Goal: Book appointment/travel/reservation

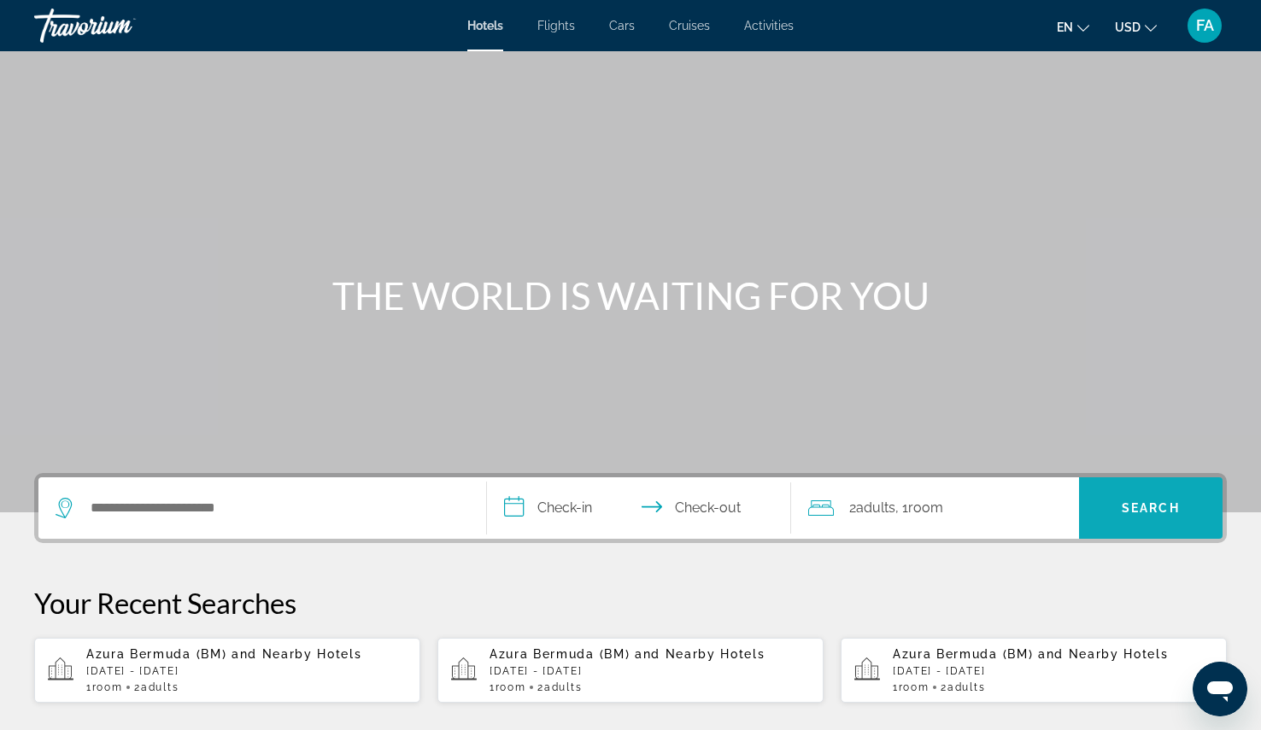
click at [1129, 509] on span "Search" at bounding box center [1151, 508] width 58 height 14
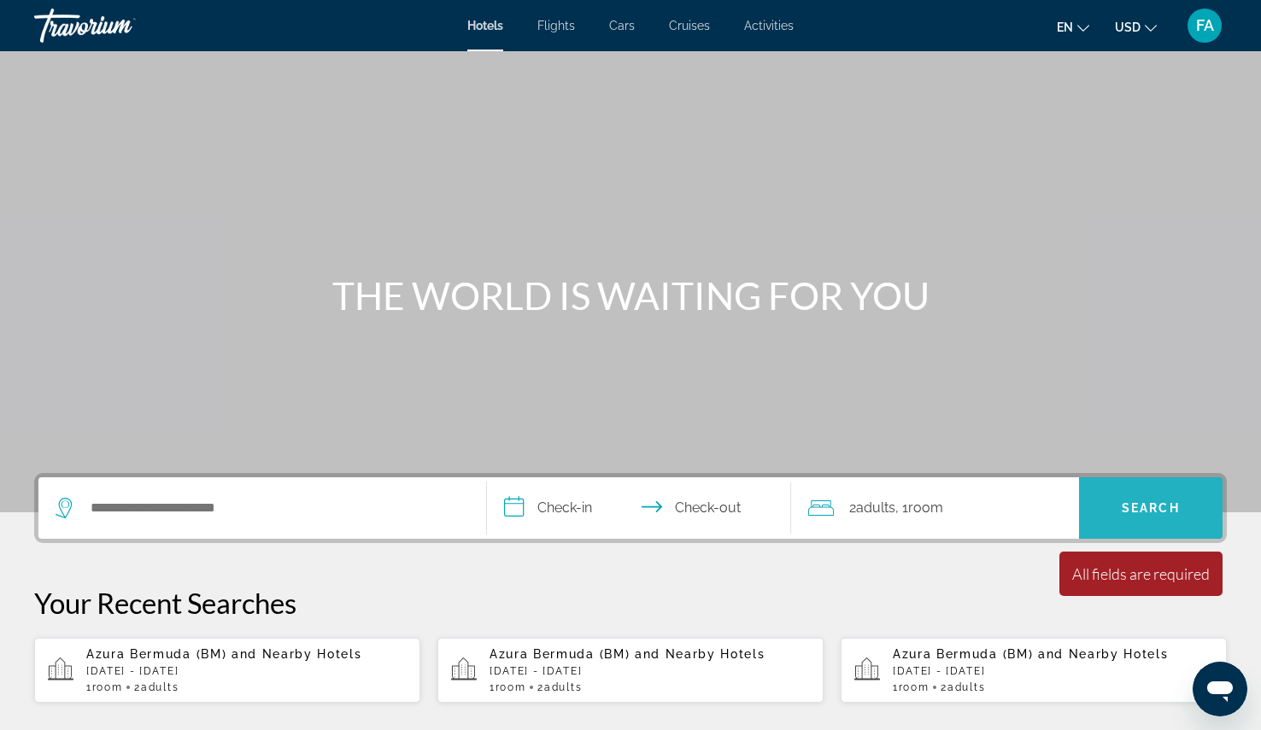
click at [1160, 512] on span "Search" at bounding box center [1151, 508] width 58 height 14
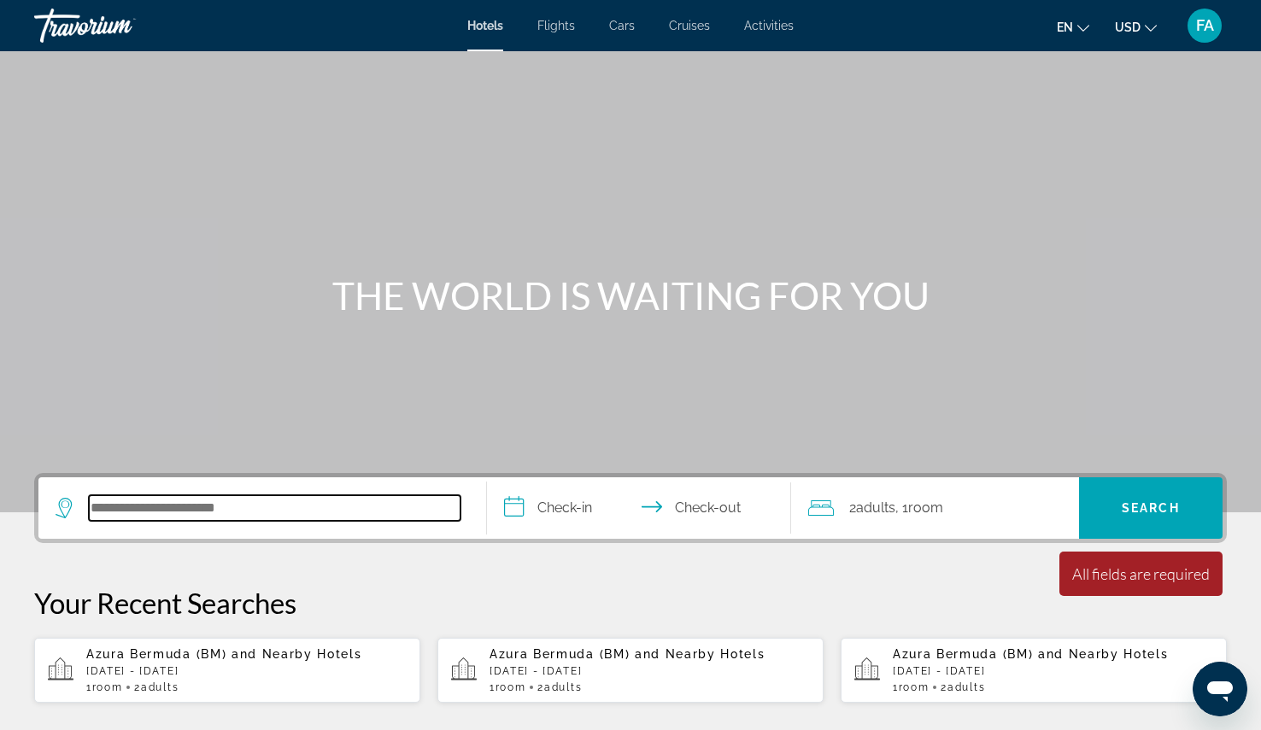
click at [277, 507] on input "Search hotel destination" at bounding box center [275, 508] width 372 height 26
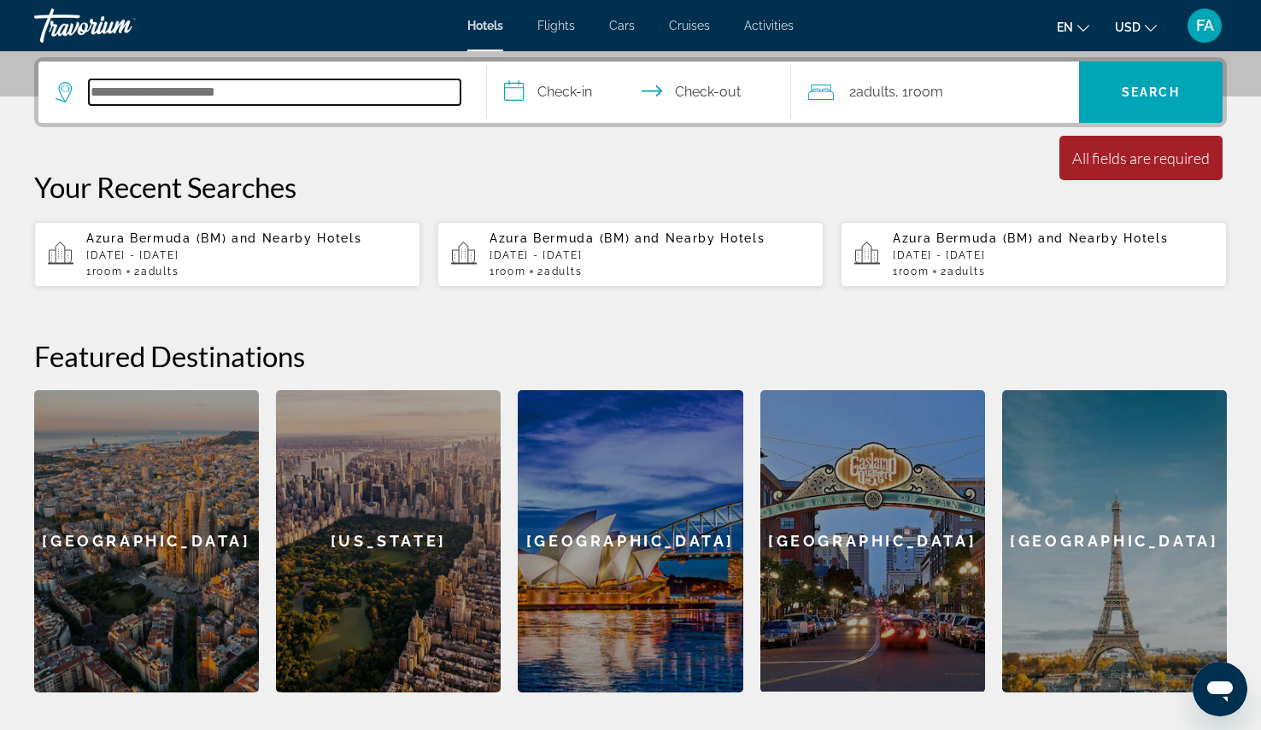
scroll to position [418, 0]
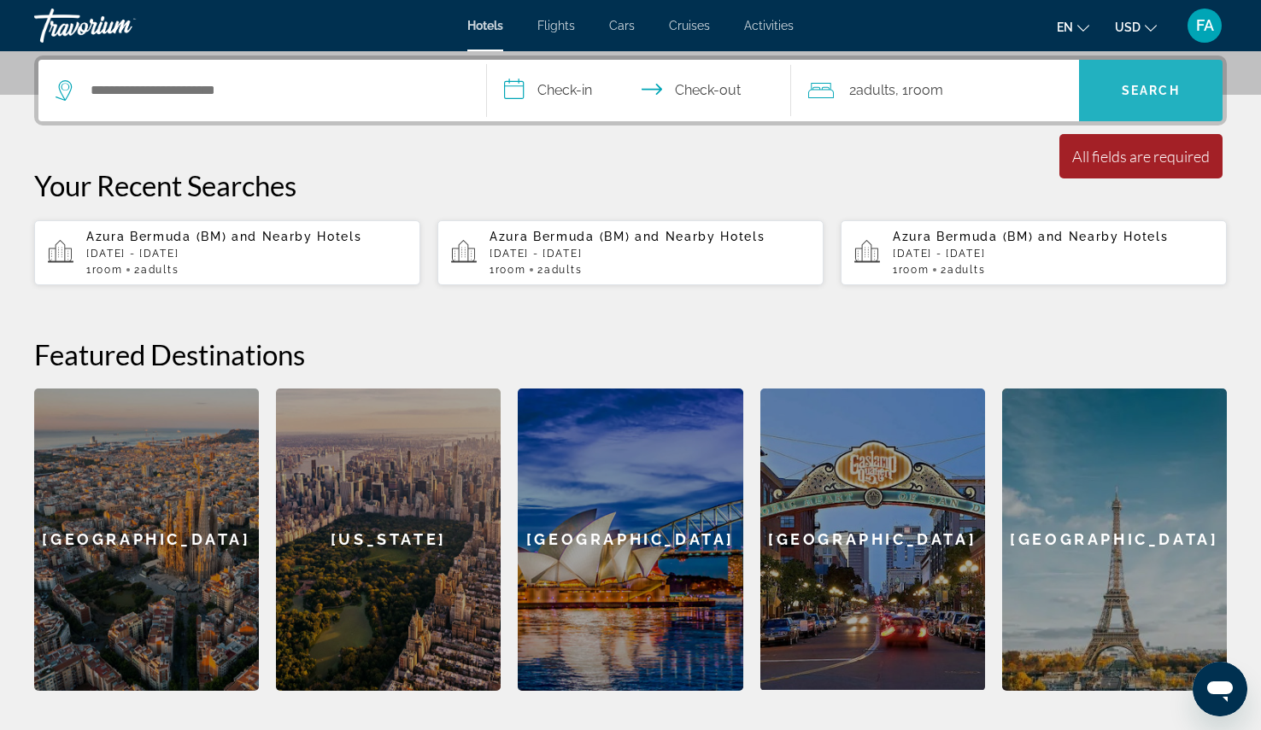
click at [1158, 85] on button "Search" at bounding box center [1151, 91] width 144 height 62
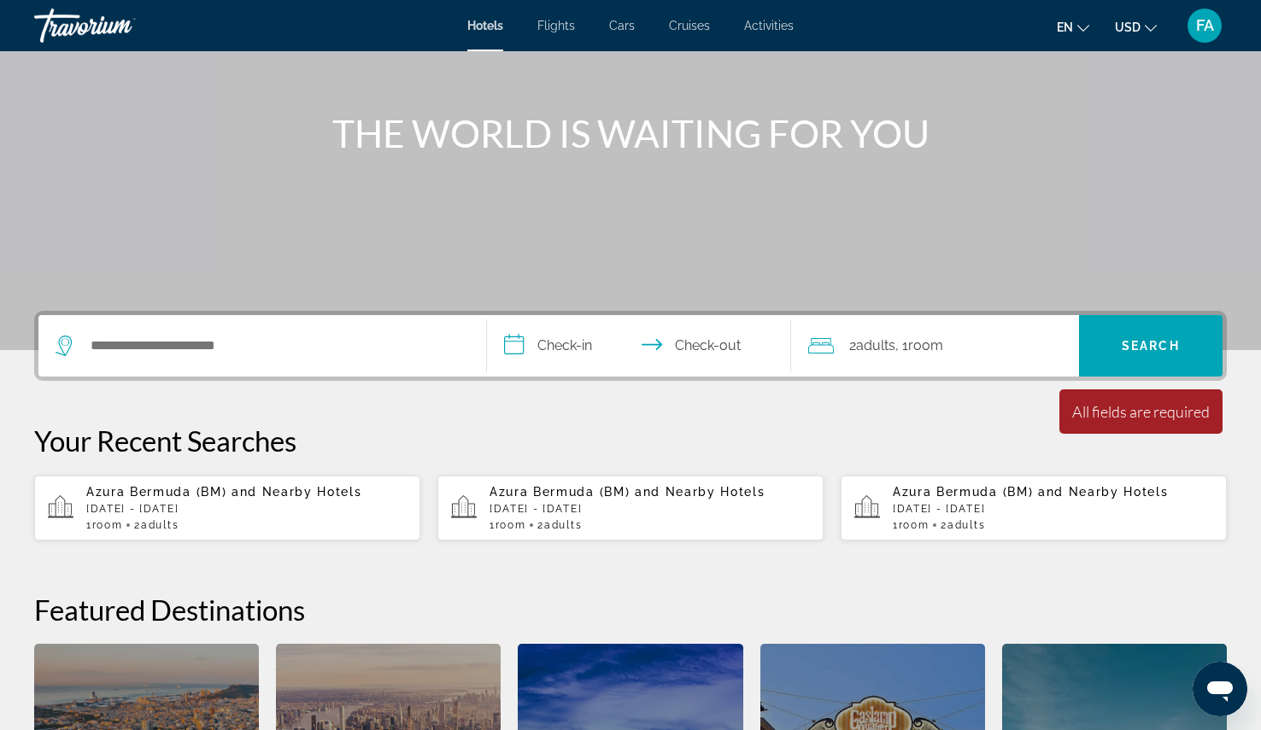
scroll to position [0, 0]
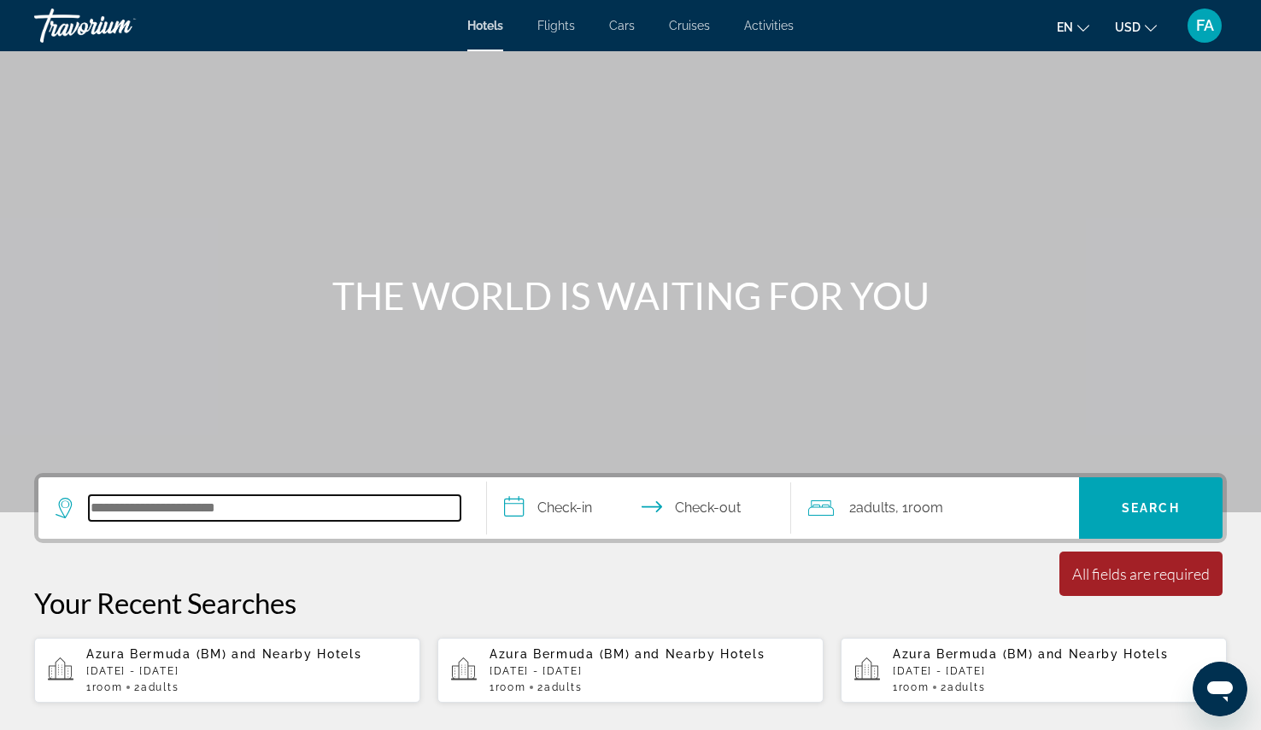
click at [181, 497] on input "Search hotel destination" at bounding box center [275, 508] width 372 height 26
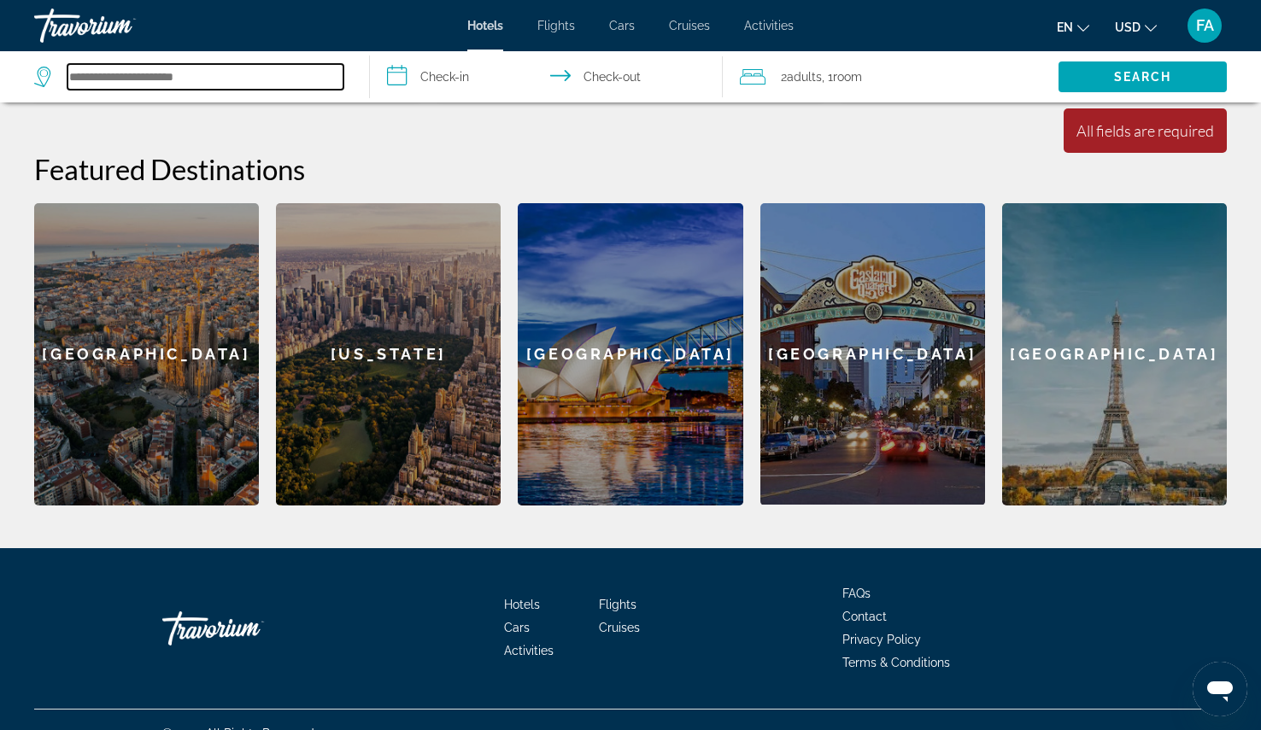
scroll to position [630, 0]
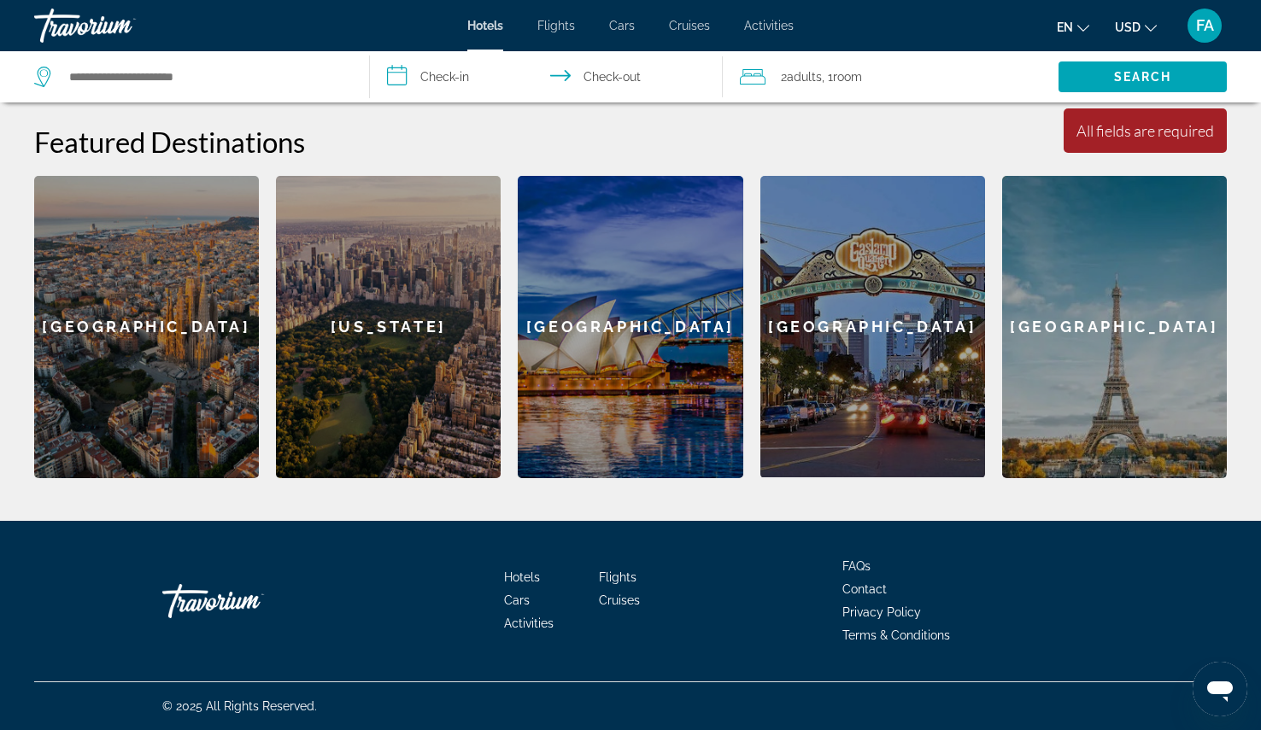
click at [123, 395] on div "[GEOGRAPHIC_DATA]" at bounding box center [146, 327] width 225 height 302
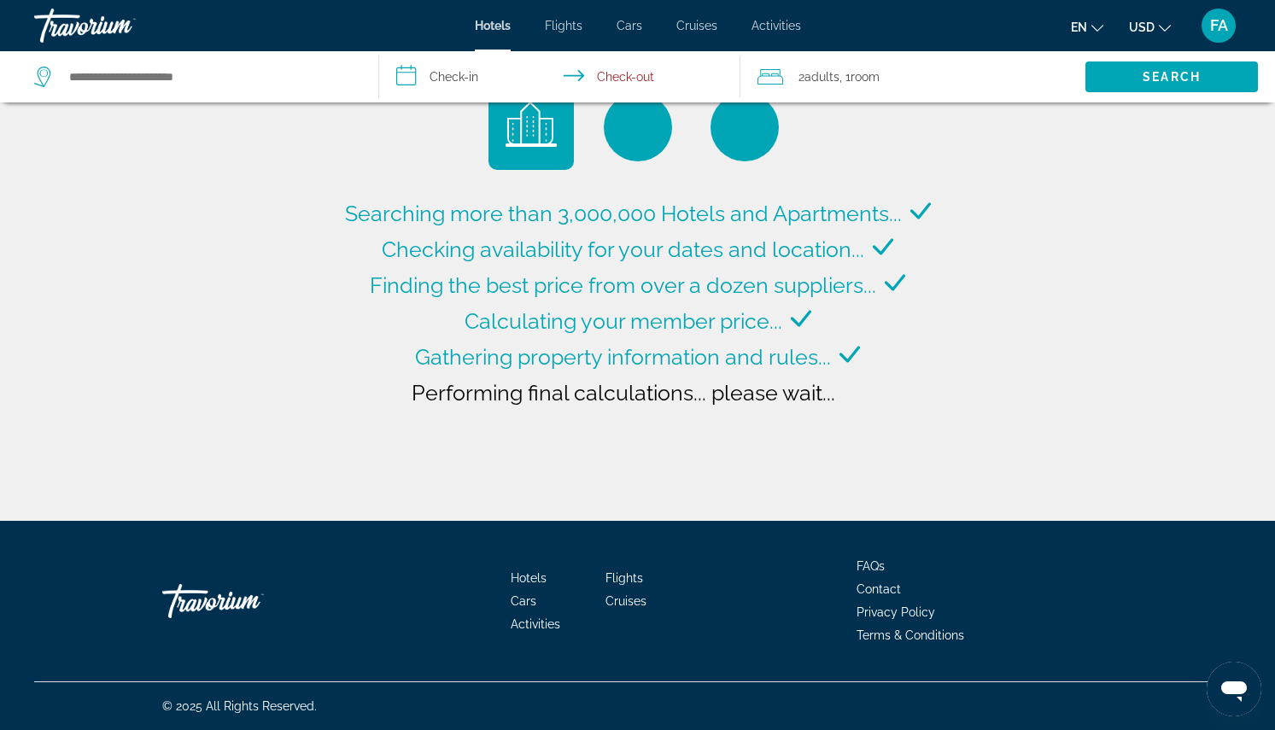
type input "**********"
